Goal: Information Seeking & Learning: Learn about a topic

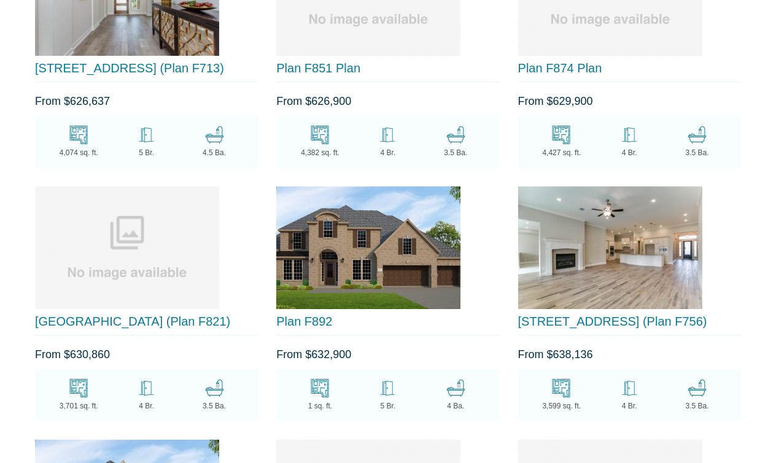
scroll to position [8833, 0]
click at [110, 315] on link "13810 Laurel Colony Trail (Plan F821)" at bounding box center [132, 321] width 195 height 13
click at [608, 315] on link "13811 Bellwick Valley Lane (Plan F756)" at bounding box center [612, 321] width 189 height 13
click at [545, 210] on img at bounding box center [610, 248] width 184 height 123
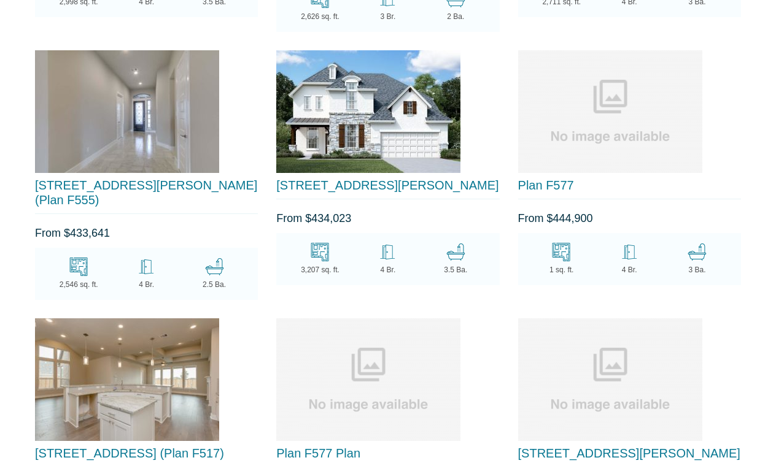
scroll to position [4334, 0]
click at [393, 179] on link "[STREET_ADDRESS][PERSON_NAME]" at bounding box center [387, 185] width 222 height 13
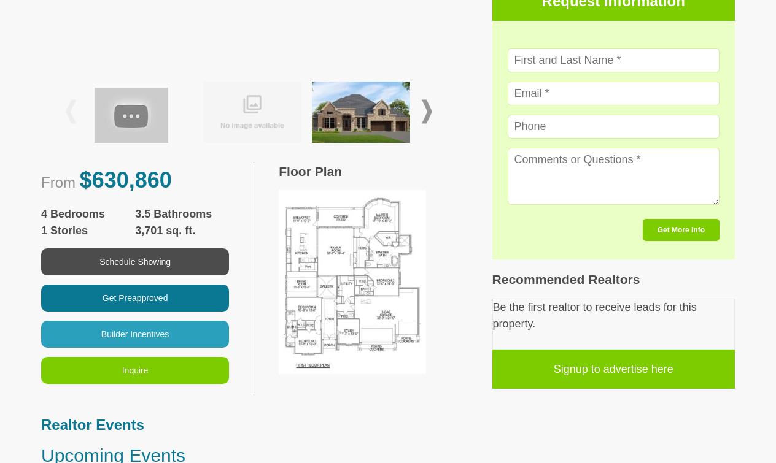
scroll to position [436, 0]
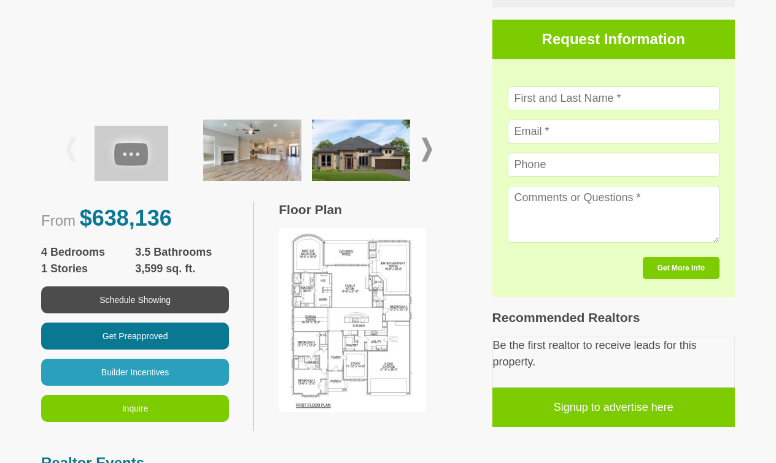
scroll to position [394, 0]
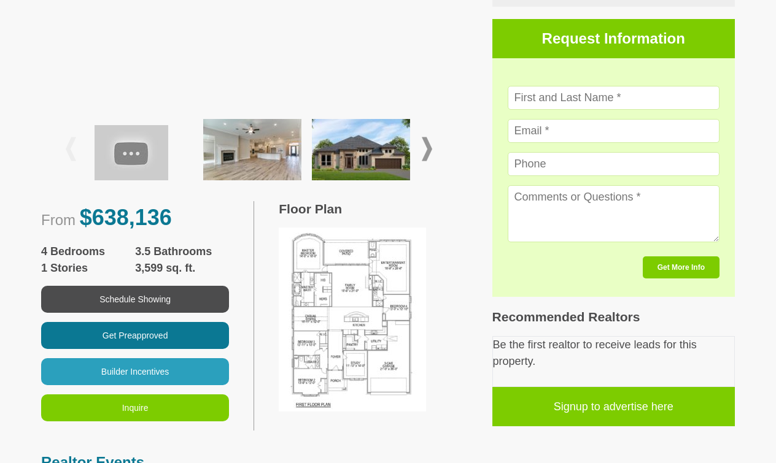
click at [428, 154] on span at bounding box center [427, 149] width 10 height 24
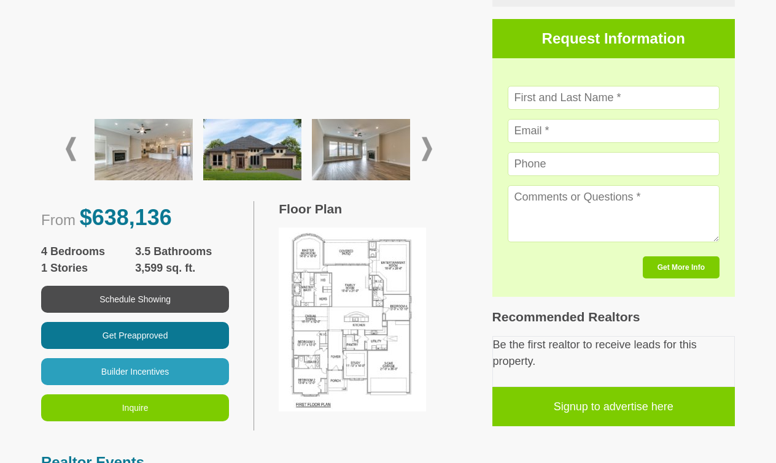
click at [428, 154] on span at bounding box center [427, 149] width 10 height 24
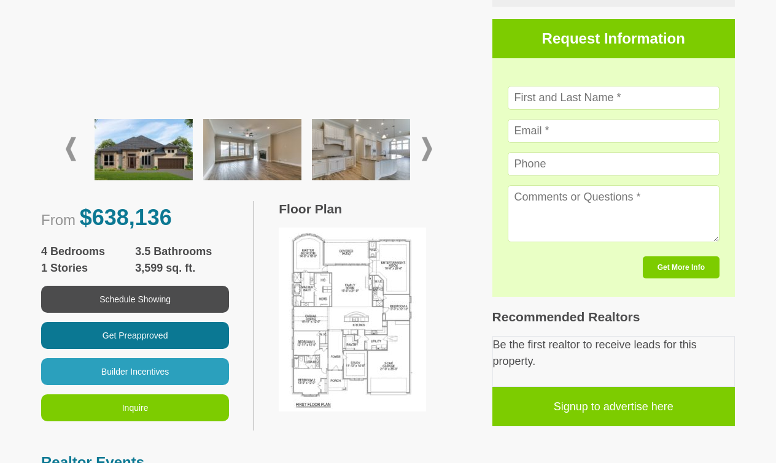
click at [395, 158] on img at bounding box center [361, 149] width 98 height 61
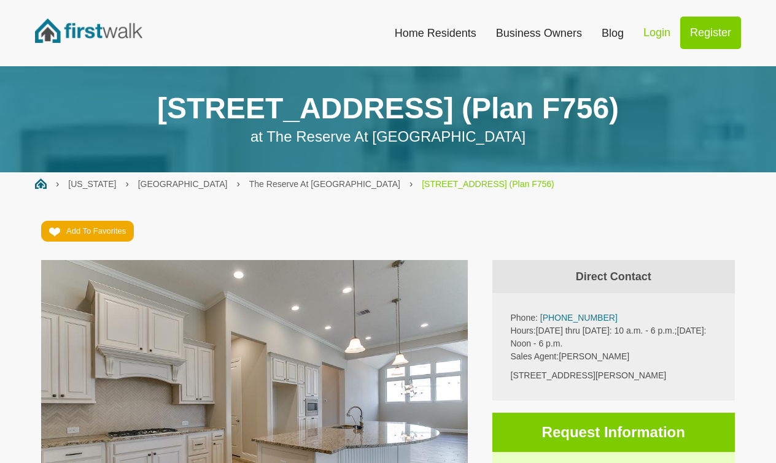
scroll to position [0, 0]
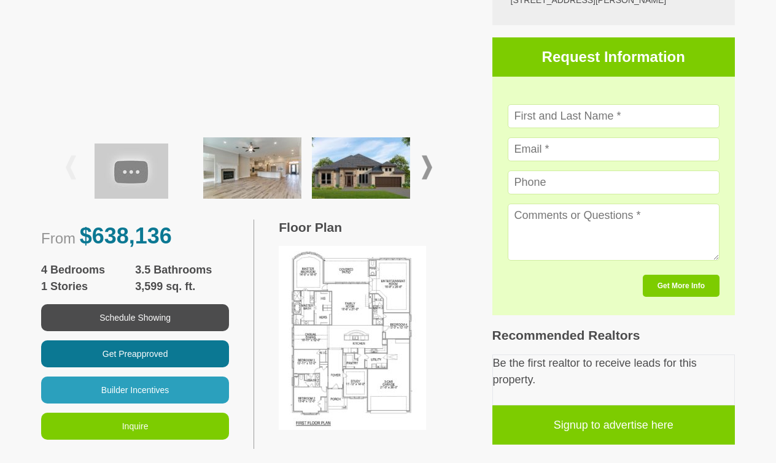
scroll to position [376, 0]
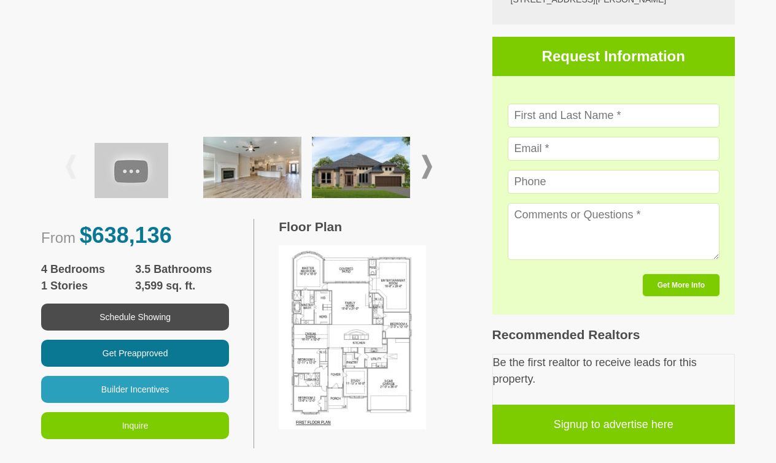
click at [281, 180] on img at bounding box center [252, 167] width 98 height 61
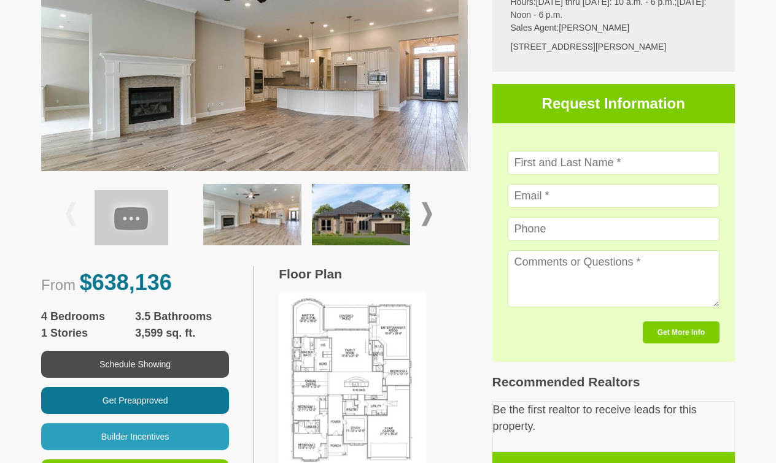
scroll to position [328, 0]
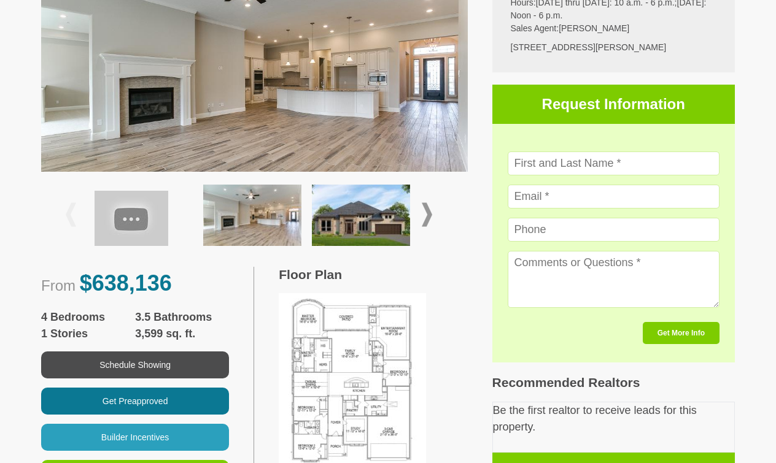
click at [358, 390] on img at bounding box center [352, 385] width 147 height 184
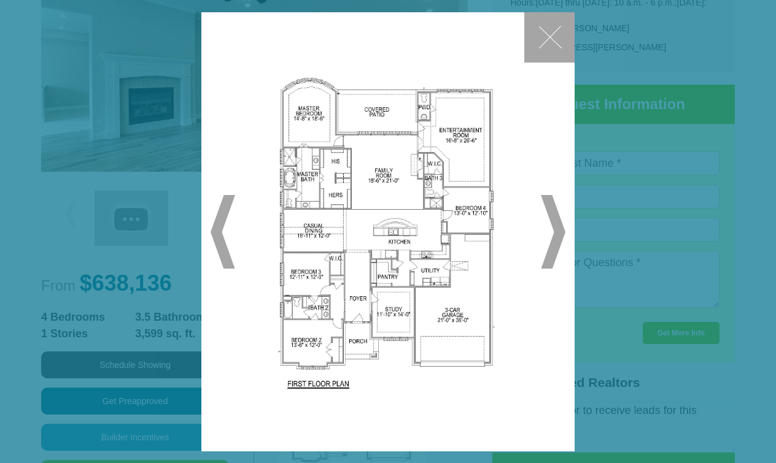
click at [562, 232] on span "▶" at bounding box center [553, 232] width 25 height 74
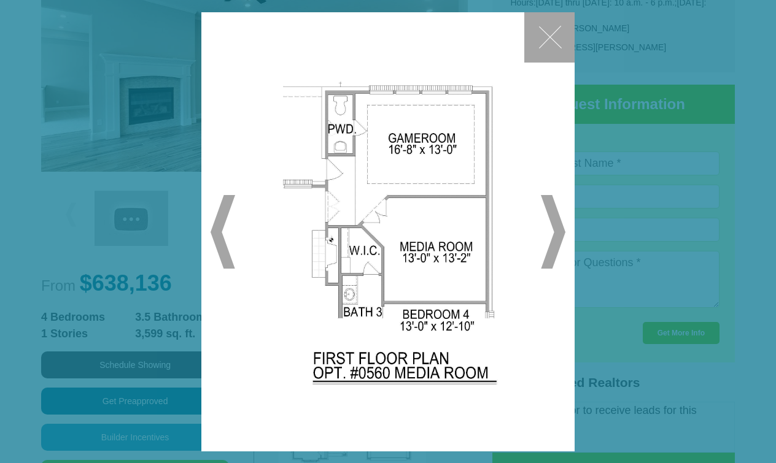
click at [562, 231] on span "▶" at bounding box center [553, 232] width 25 height 74
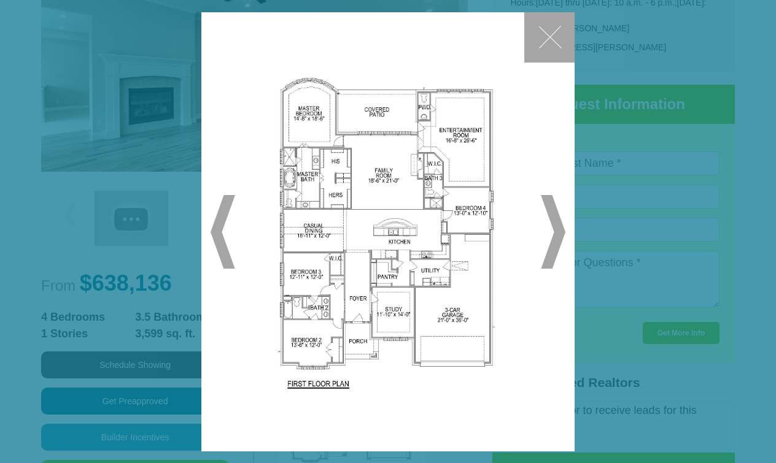
click at [562, 231] on span "▶" at bounding box center [553, 232] width 25 height 74
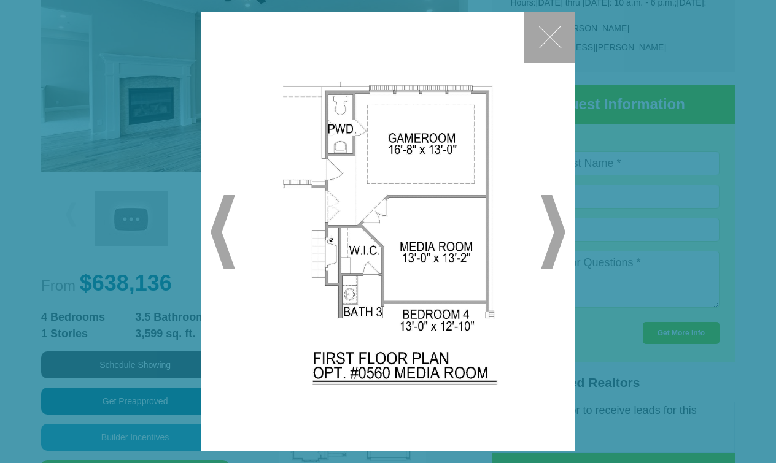
click at [562, 231] on span "▶" at bounding box center [553, 232] width 25 height 74
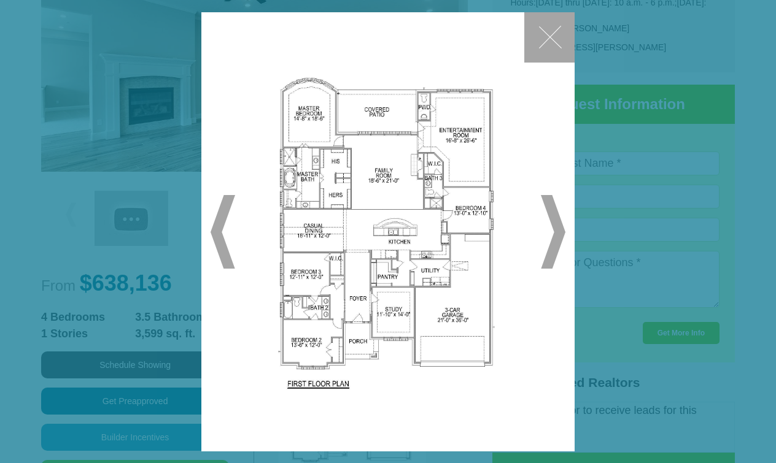
click at [539, 36] on button "✕" at bounding box center [549, 37] width 50 height 50
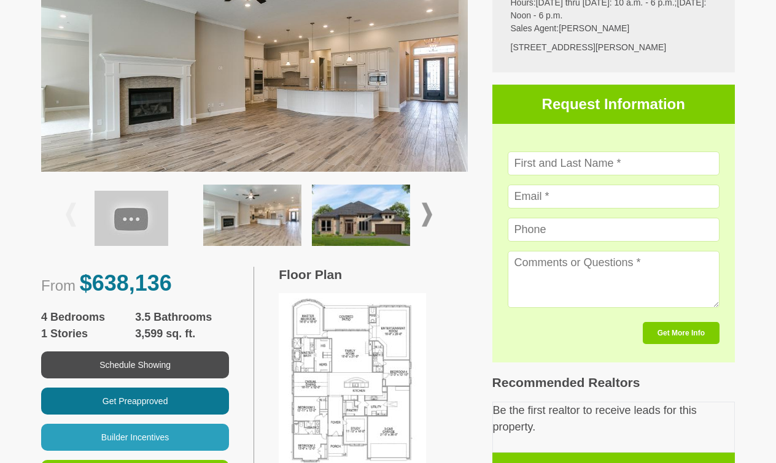
click at [269, 206] on img at bounding box center [252, 215] width 98 height 61
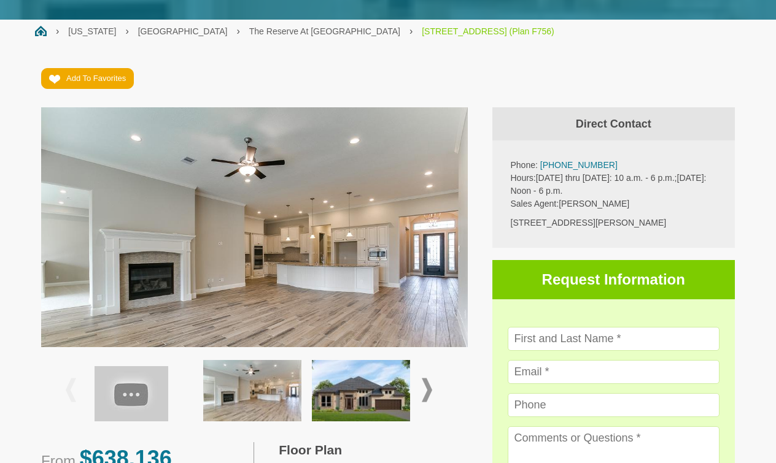
scroll to position [155, 0]
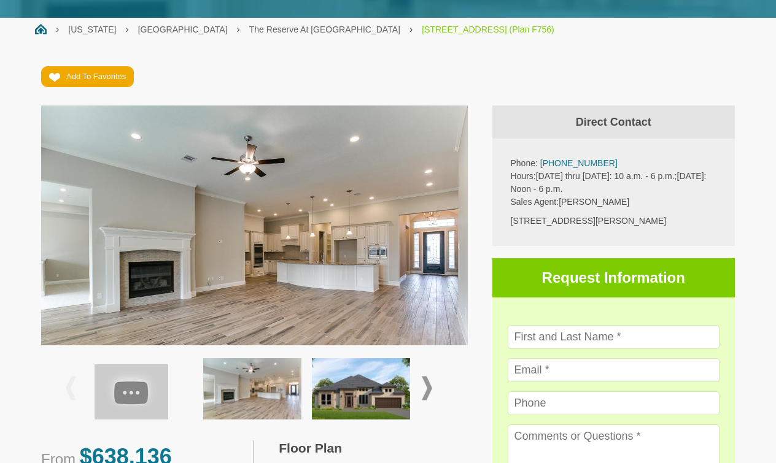
click at [295, 234] on img at bounding box center [254, 248] width 426 height 284
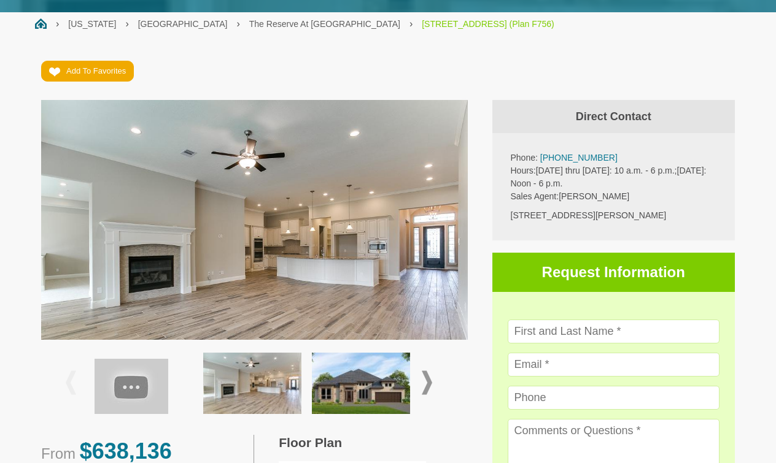
scroll to position [167, 0]
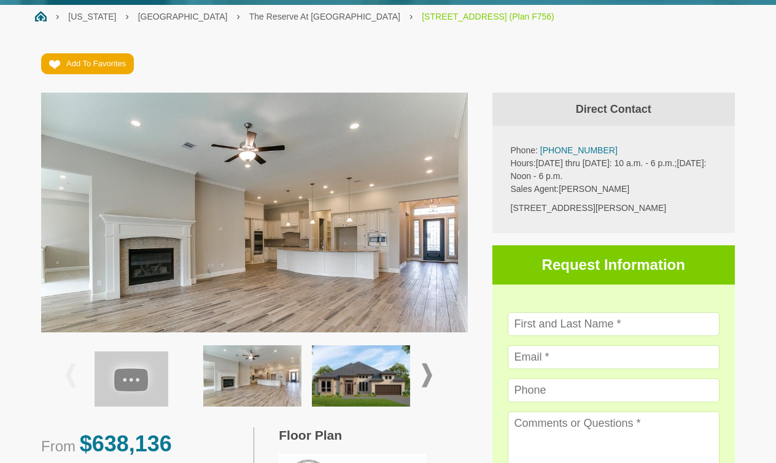
click at [254, 363] on img at bounding box center [252, 375] width 98 height 61
click at [369, 398] on img at bounding box center [361, 375] width 98 height 61
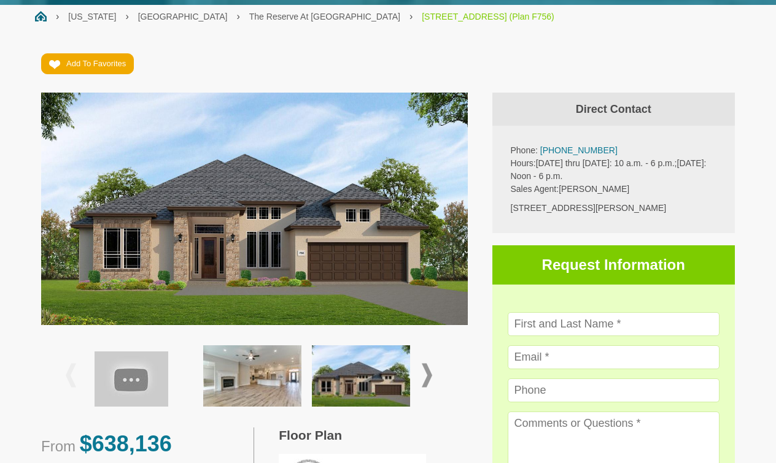
click at [428, 375] on span at bounding box center [427, 376] width 10 height 24
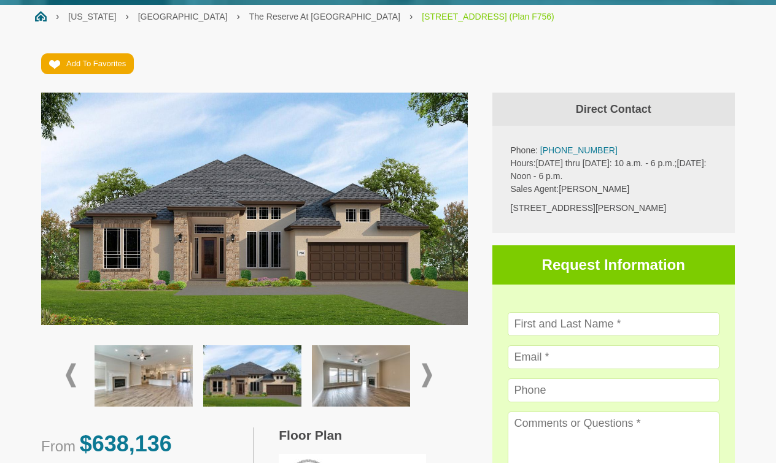
click at [379, 377] on img at bounding box center [361, 375] width 98 height 61
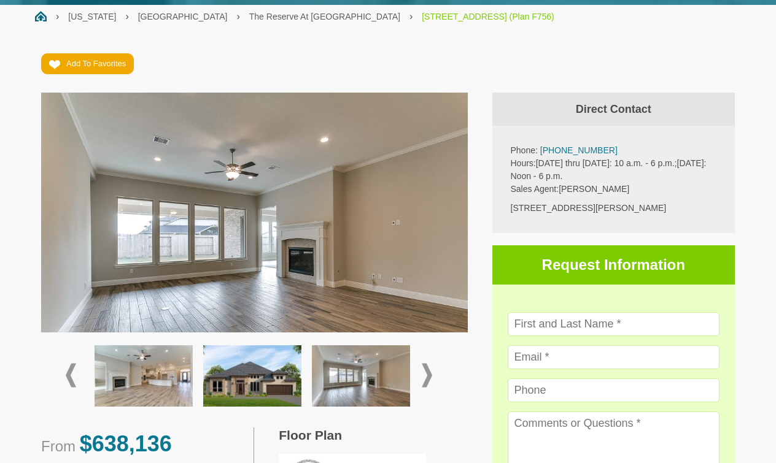
click at [431, 376] on span at bounding box center [427, 376] width 10 height 24
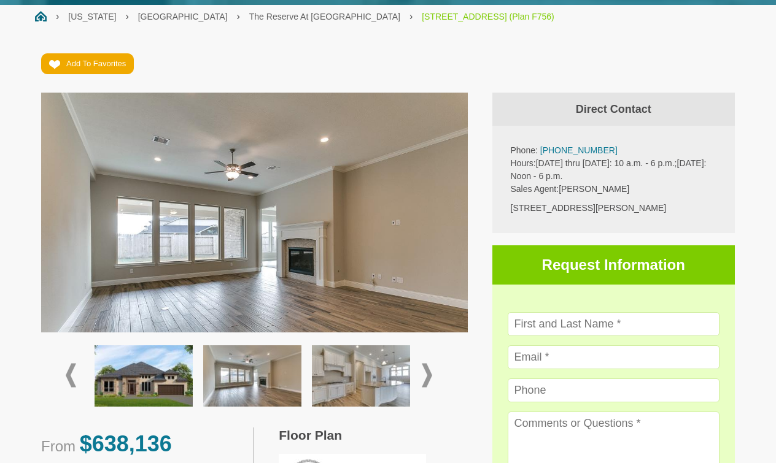
click at [378, 365] on img at bounding box center [361, 375] width 98 height 61
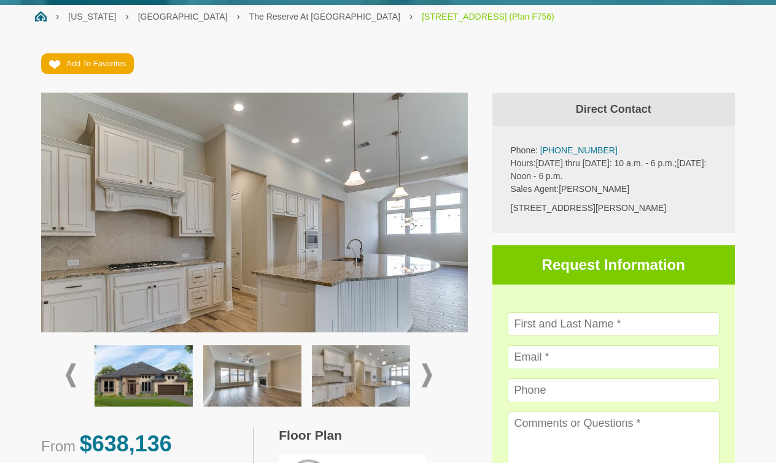
click at [429, 375] on span at bounding box center [427, 376] width 10 height 24
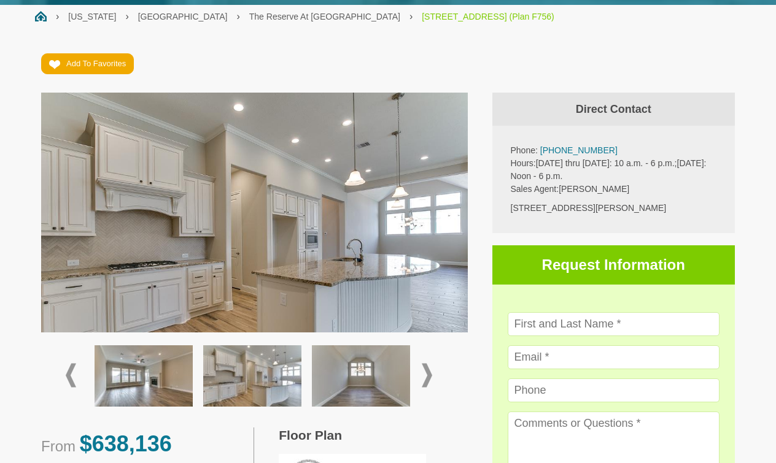
click at [431, 373] on span at bounding box center [427, 376] width 10 height 24
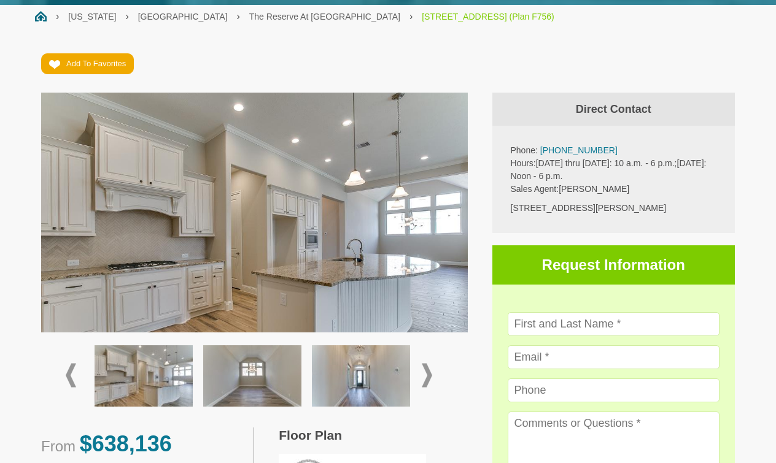
click at [431, 373] on span at bounding box center [427, 376] width 10 height 24
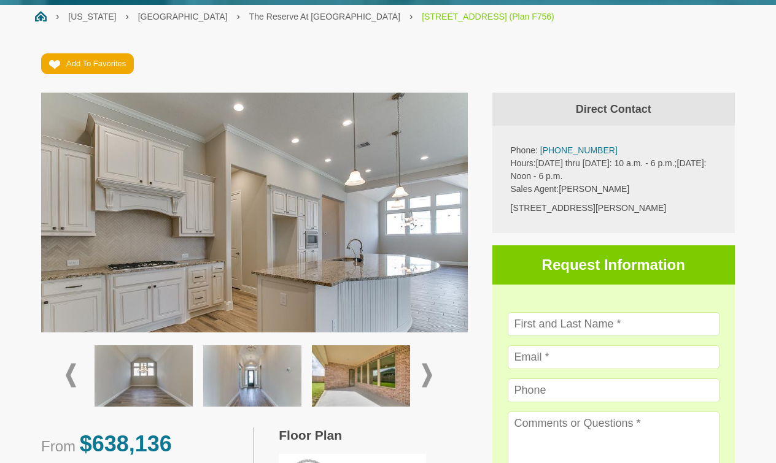
click at [431, 373] on span at bounding box center [427, 376] width 10 height 24
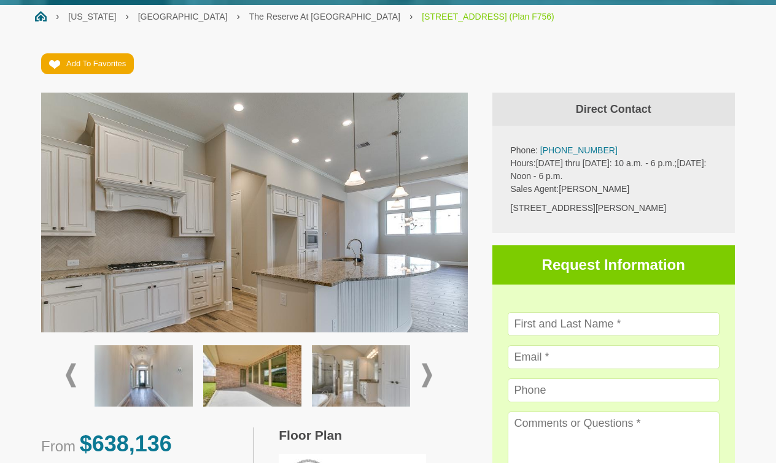
click at [363, 364] on img at bounding box center [361, 375] width 98 height 61
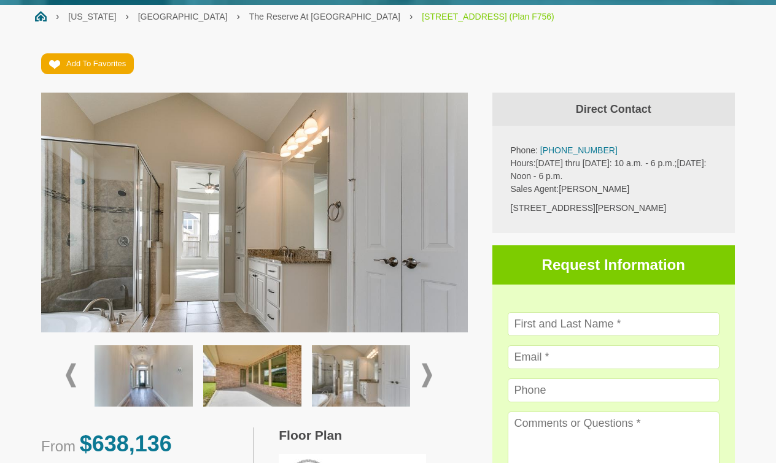
click at [429, 375] on span at bounding box center [427, 376] width 10 height 24
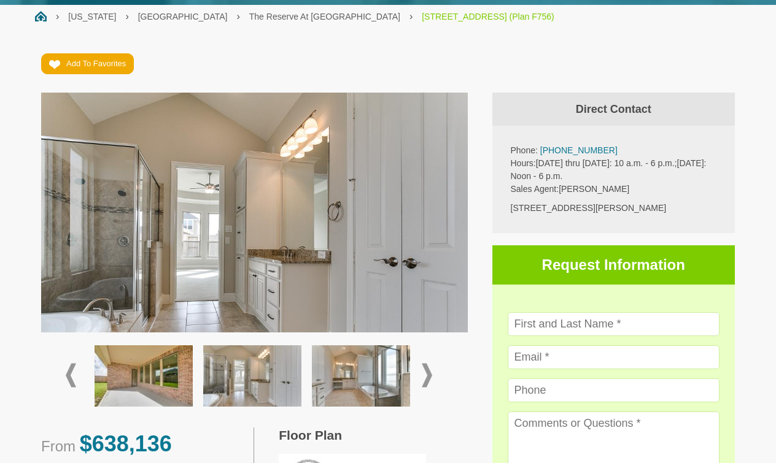
click at [429, 375] on span at bounding box center [427, 376] width 10 height 24
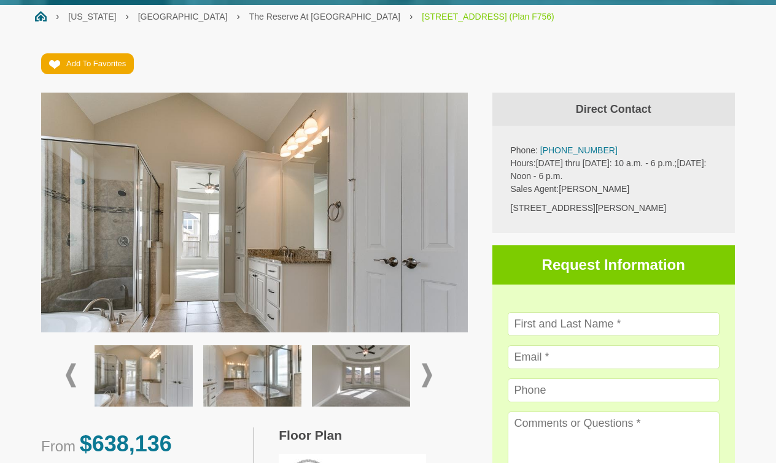
click at [374, 375] on img at bounding box center [361, 375] width 98 height 61
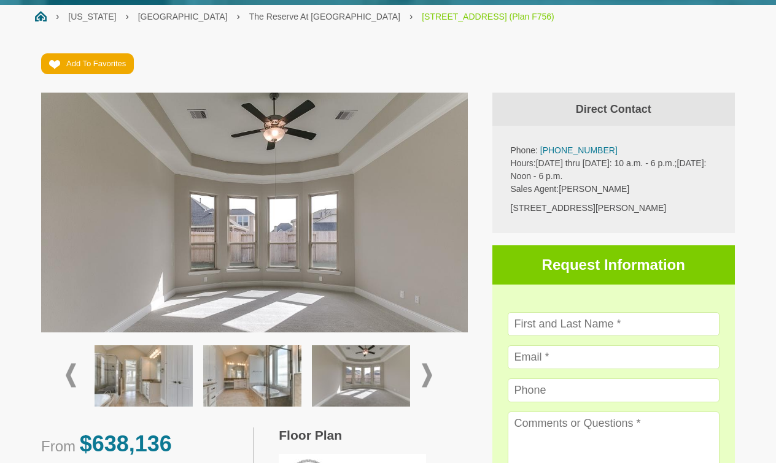
click at [425, 376] on span at bounding box center [427, 376] width 10 height 24
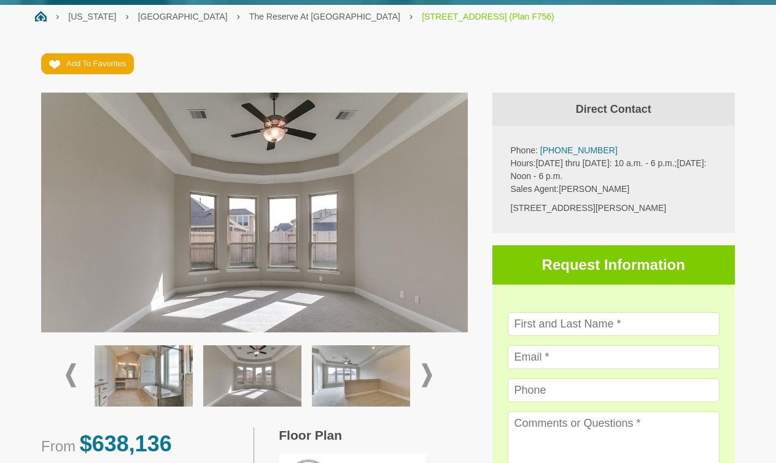
click at [425, 376] on span at bounding box center [427, 376] width 10 height 24
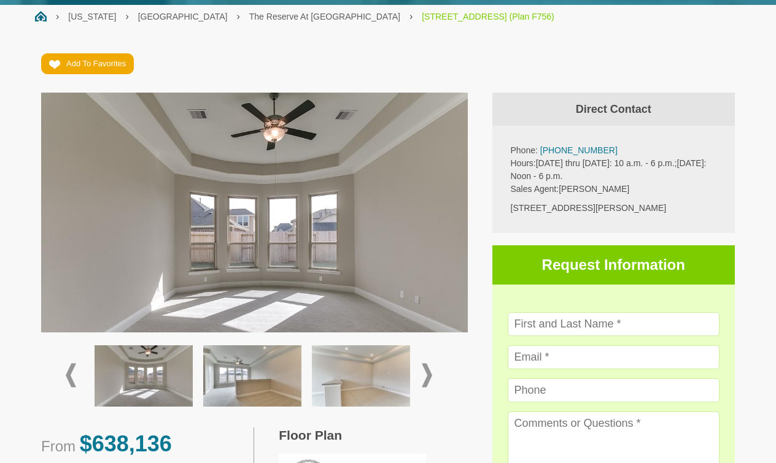
click at [425, 376] on span at bounding box center [427, 376] width 10 height 24
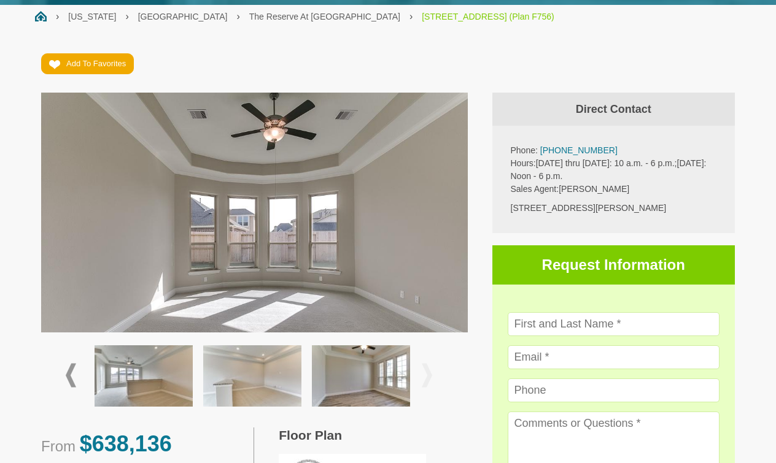
click at [425, 376] on span at bounding box center [427, 376] width 10 height 24
